Goal: Navigation & Orientation: Find specific page/section

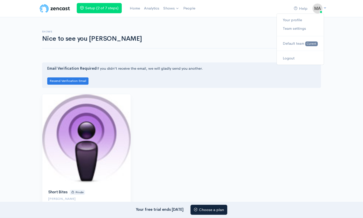
click at [325, 7] on icon at bounding box center [324, 7] width 3 height 3
click at [292, 18] on link "Your profile" at bounding box center [300, 20] width 47 height 9
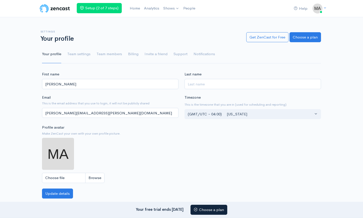
click at [91, 56] on ul "Your profile Team settings Team members Billing Invite a friend Support Notific…" at bounding box center [181, 54] width 279 height 18
click at [85, 54] on link "Team settings" at bounding box center [78, 54] width 23 height 18
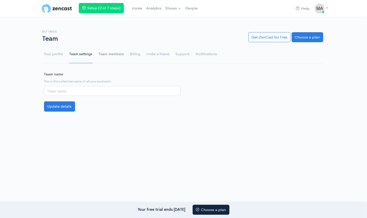
click at [102, 54] on link "Team members" at bounding box center [112, 54] width 26 height 18
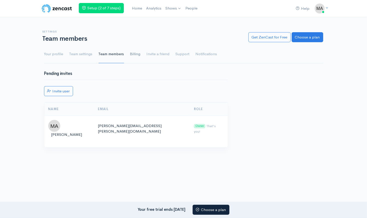
click at [136, 53] on link "Billing" at bounding box center [135, 54] width 11 height 18
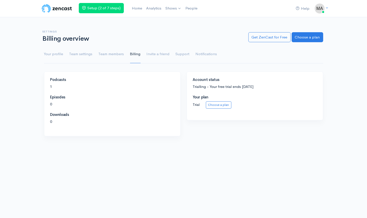
click at [193, 57] on ul "Your profile Team settings Team members Billing Invite a friend Support Notific…" at bounding box center [183, 54] width 279 height 18
click at [196, 54] on link "Notifications" at bounding box center [207, 54] width 22 height 18
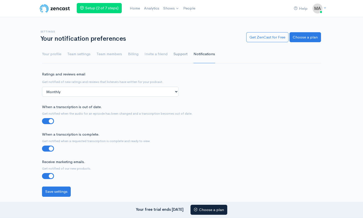
click at [180, 53] on link "Support" at bounding box center [181, 54] width 14 height 18
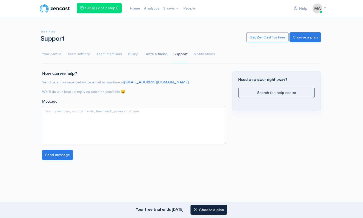
click at [162, 52] on link "Invite a friend" at bounding box center [156, 54] width 23 height 18
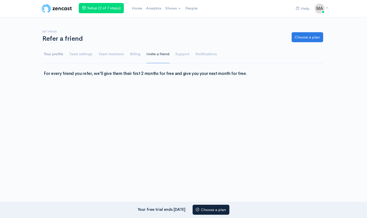
click at [55, 56] on link "Your profile" at bounding box center [53, 54] width 19 height 18
